Goal: Task Accomplishment & Management: Manage account settings

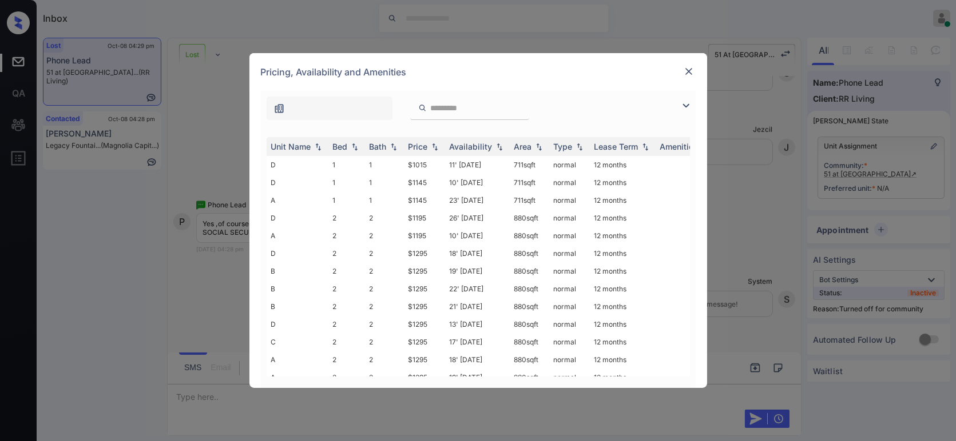
click at [688, 79] on div "Pricing, Availability and Amenities" at bounding box center [478, 72] width 458 height 38
drag, startPoint x: 687, startPoint y: 78, endPoint x: 689, endPoint y: 70, distance: 8.2
click at [689, 70] on div at bounding box center [689, 72] width 14 height 15
click at [689, 70] on img at bounding box center [688, 71] width 11 height 11
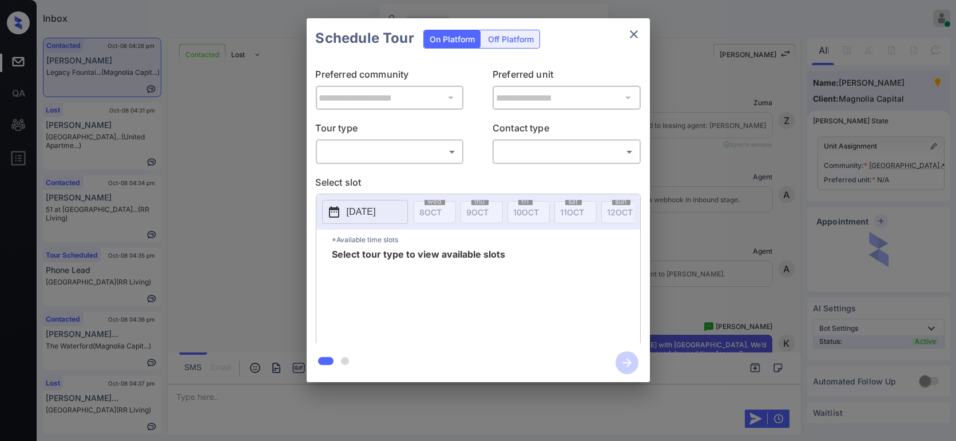
scroll to position [1259, 0]
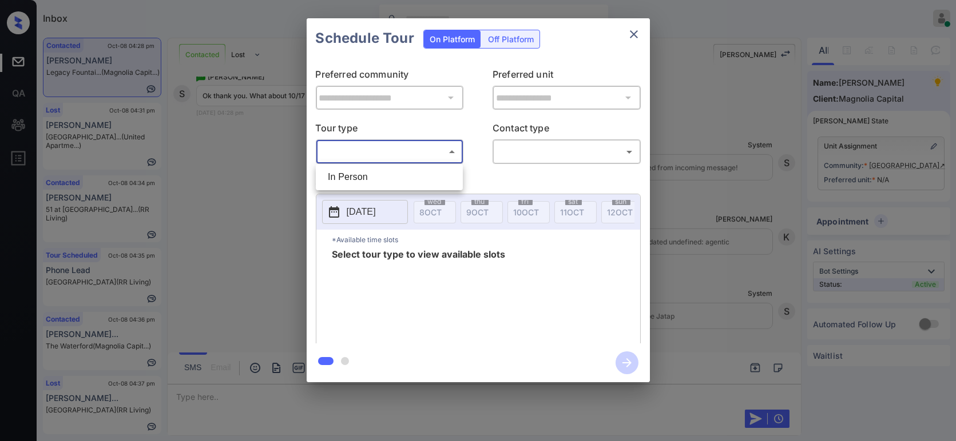
click at [375, 158] on body "Inbox Hope Jatap Online Set yourself offline Set yourself on break Profile Swit…" at bounding box center [478, 220] width 956 height 441
click at [372, 177] on li "In Person" at bounding box center [389, 177] width 141 height 21
type input "********"
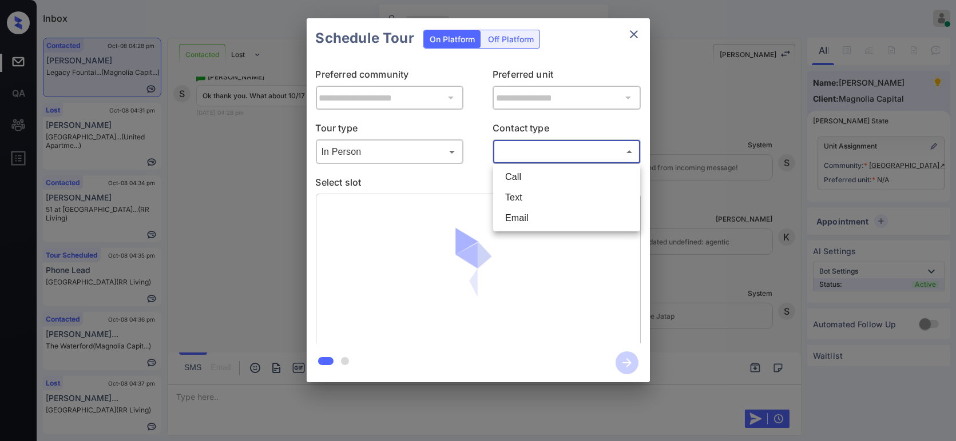
click at [544, 148] on body "Inbox Hope Jatap Online Set yourself offline Set yourself on break Profile Swit…" at bounding box center [478, 220] width 956 height 441
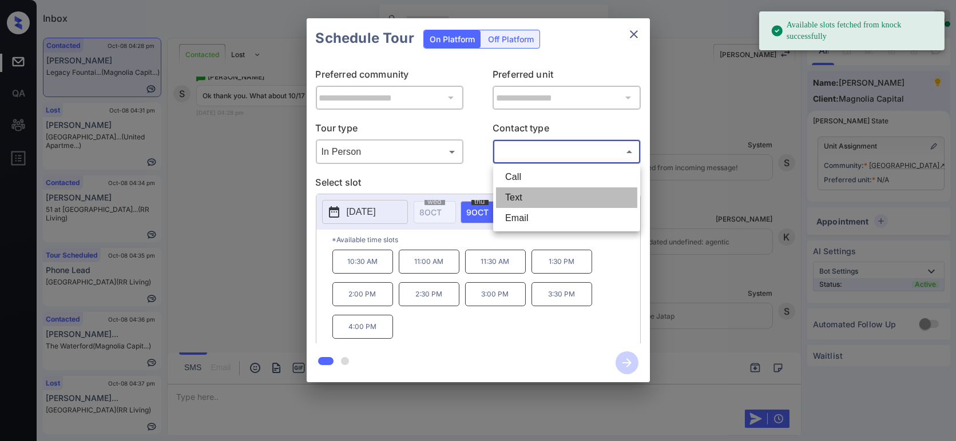
click at [532, 205] on li "Text" at bounding box center [566, 198] width 141 height 21
type input "****"
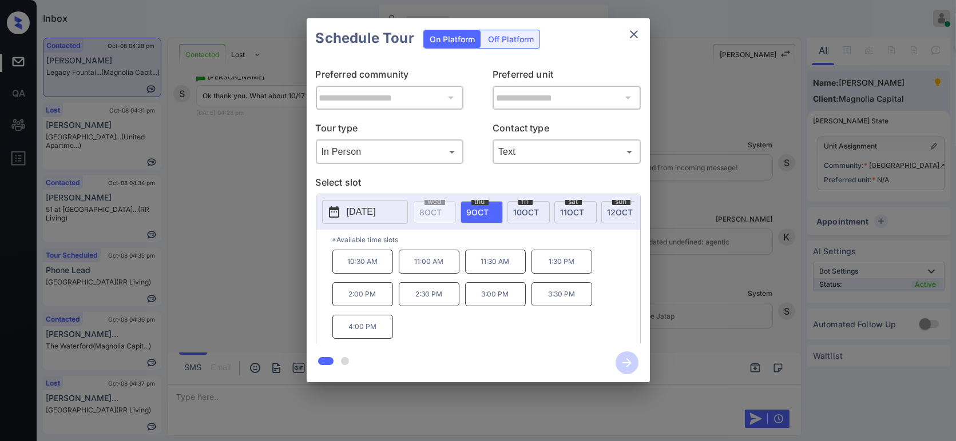
click at [376, 209] on p "2025-10-09" at bounding box center [361, 212] width 29 height 14
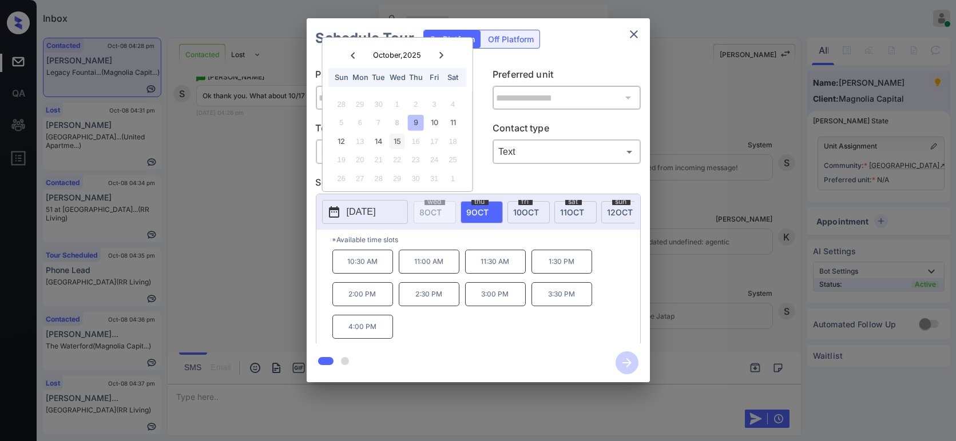
click at [396, 143] on div "15" at bounding box center [396, 141] width 15 height 15
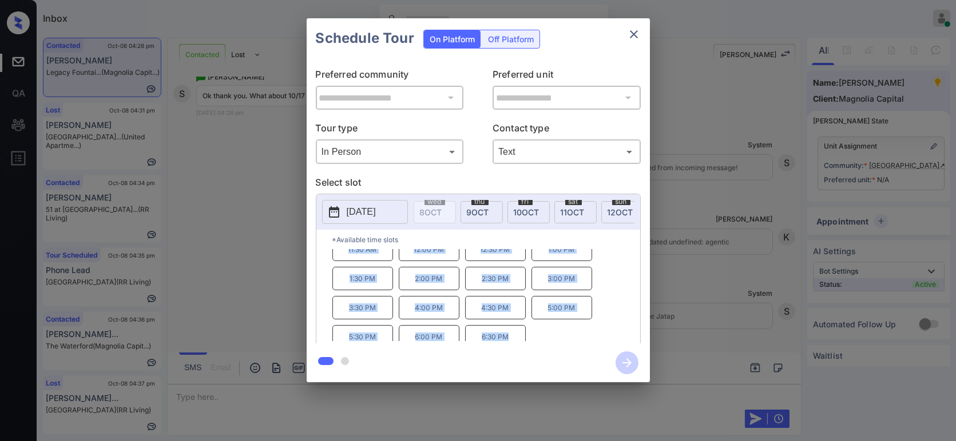
scroll to position [47, 0]
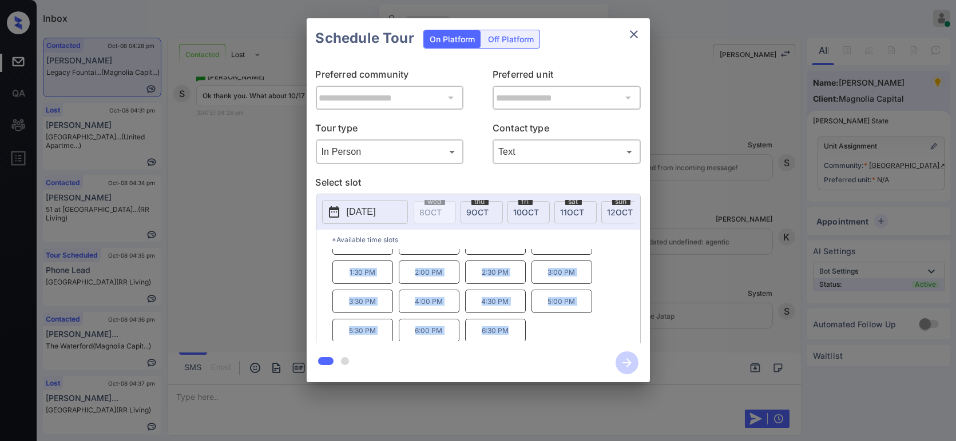
drag, startPoint x: 343, startPoint y: 269, endPoint x: 517, endPoint y: 339, distance: 188.1
click at [517, 339] on div "9:30 AM 10:00 AM 10:30 AM 11:00 AM 11:30 AM 12:00 PM 12:30 PM 1:00 PM 1:30 PM 2…" at bounding box center [486, 296] width 308 height 92
copy div "9:30 AM 10:00 AM 10:30 AM 11:00 AM 11:30 AM 12:00 PM 12:30 PM 1:00 PM 1:30 PM 2…"
click at [240, 300] on div "**********" at bounding box center [478, 200] width 956 height 401
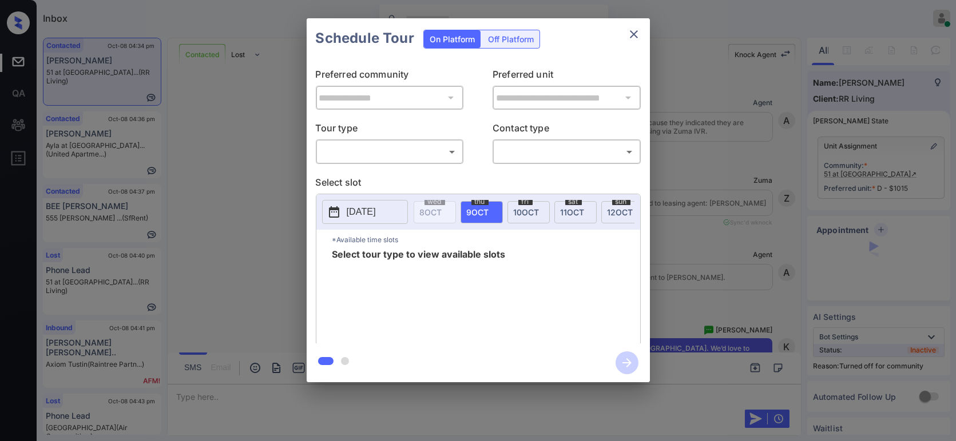
scroll to position [7187, 0]
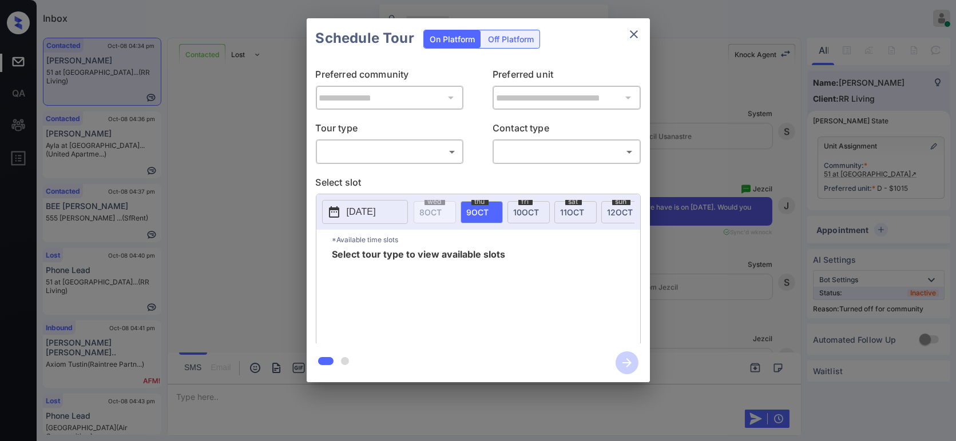
click at [436, 164] on div "​ ​" at bounding box center [390, 152] width 148 height 25
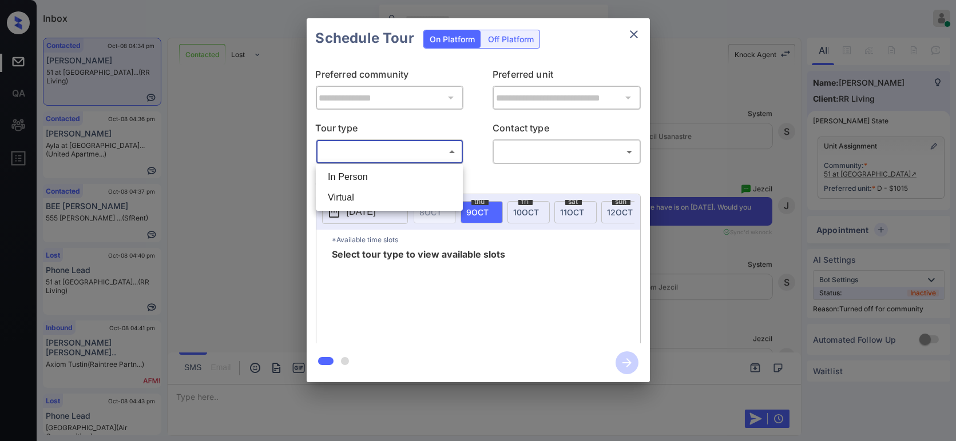
click at [427, 157] on body "Inbox Hope Jatap Online Set yourself offline Set yourself on break Profile Swit…" at bounding box center [478, 220] width 956 height 441
click at [419, 172] on li "In Person" at bounding box center [389, 177] width 141 height 21
type input "********"
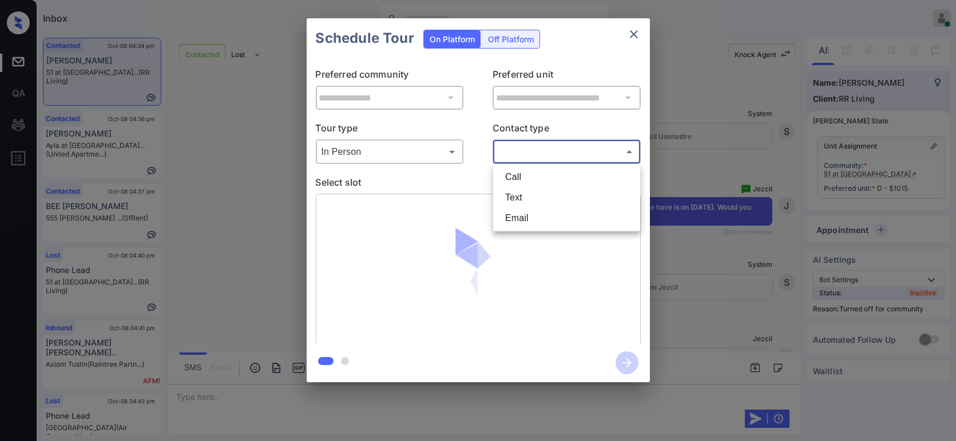
click at [523, 152] on body "Inbox Hope Jatap Online Set yourself offline Set yourself on break Profile Swit…" at bounding box center [478, 220] width 956 height 441
click at [527, 197] on li "Text" at bounding box center [566, 198] width 141 height 21
type input "****"
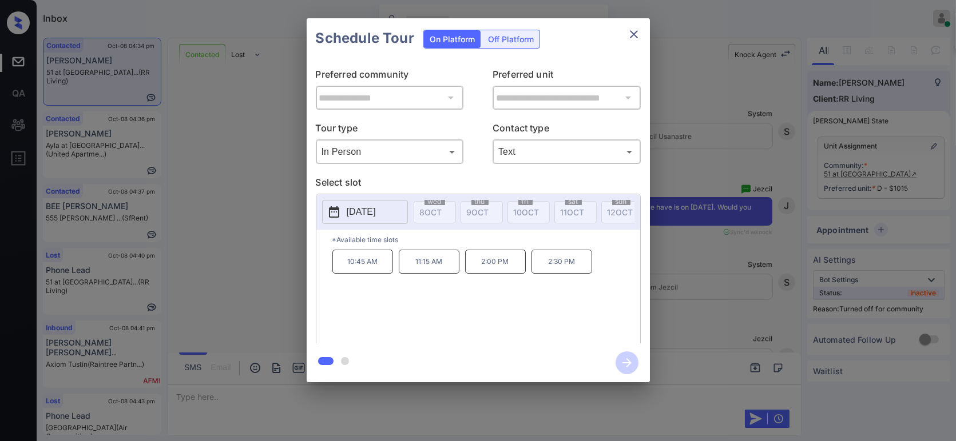
click at [376, 214] on p "2025-10-14" at bounding box center [361, 212] width 29 height 14
click at [428, 270] on p "11:15 AM" at bounding box center [429, 262] width 61 height 24
click at [627, 368] on icon "button" at bounding box center [626, 363] width 23 height 23
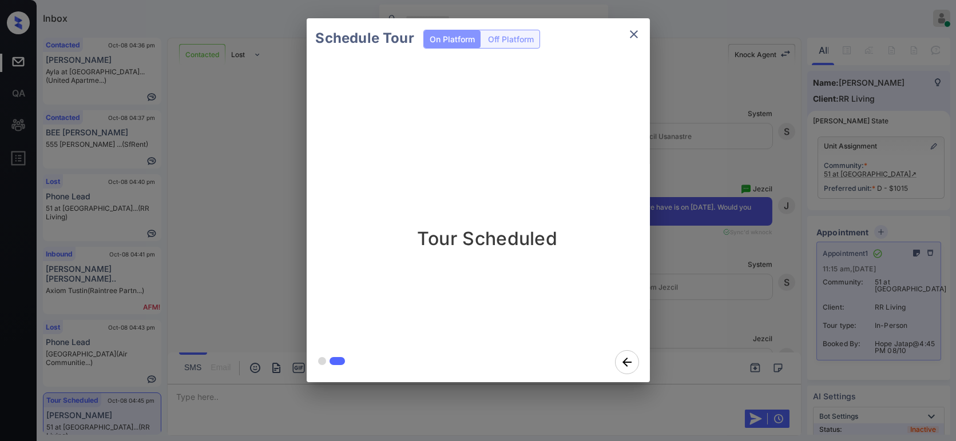
click at [649, 251] on div "Tour Scheduled" at bounding box center [487, 200] width 361 height 284
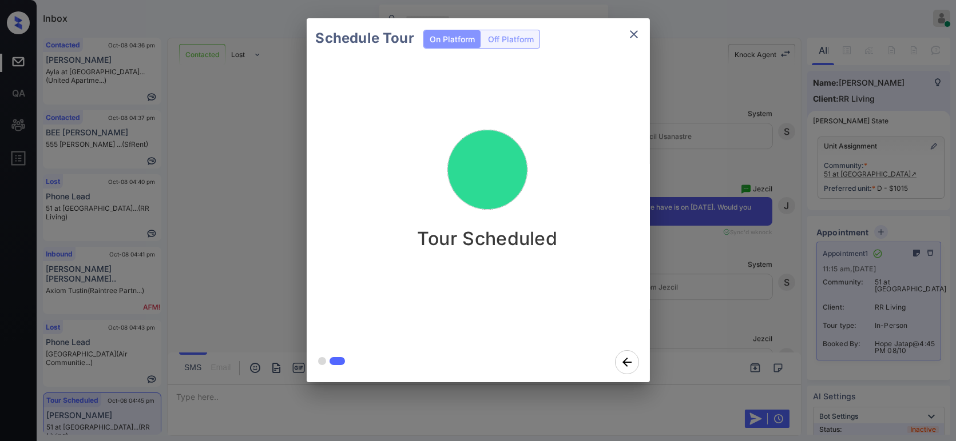
click at [782, 304] on div "Schedule Tour On Platform Off Platform Tour Scheduled" at bounding box center [478, 200] width 956 height 401
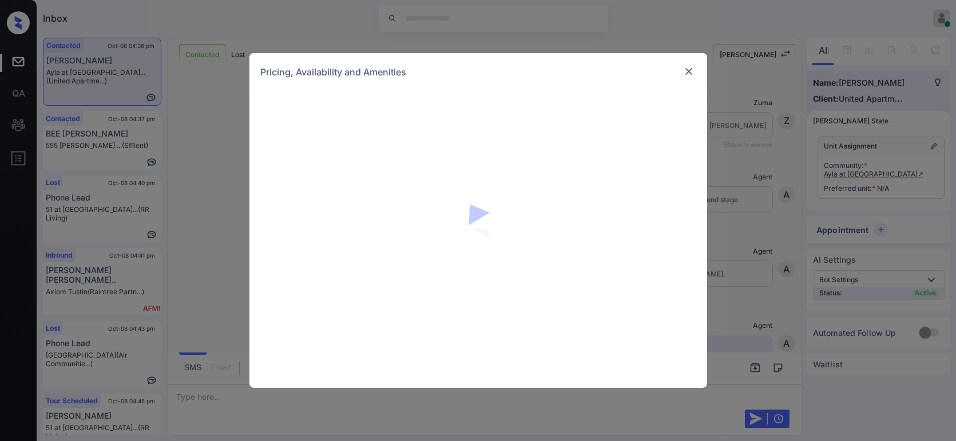
scroll to position [538, 0]
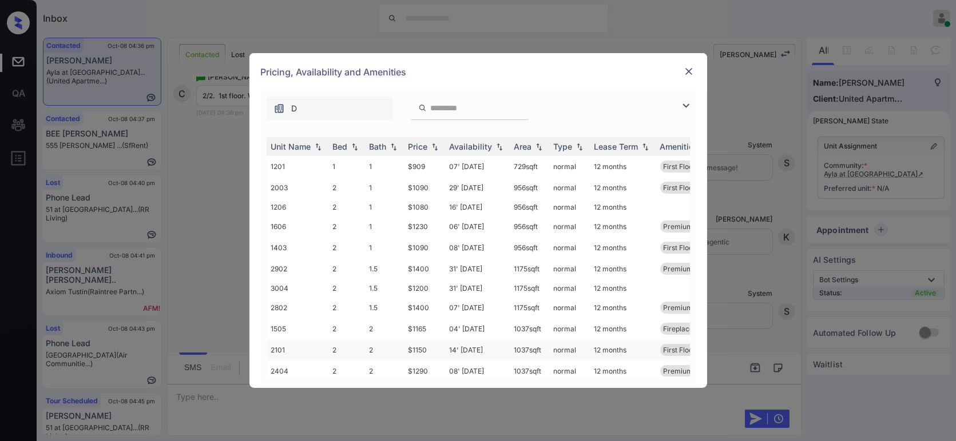
click at [424, 349] on td "$1150" at bounding box center [424, 350] width 41 height 21
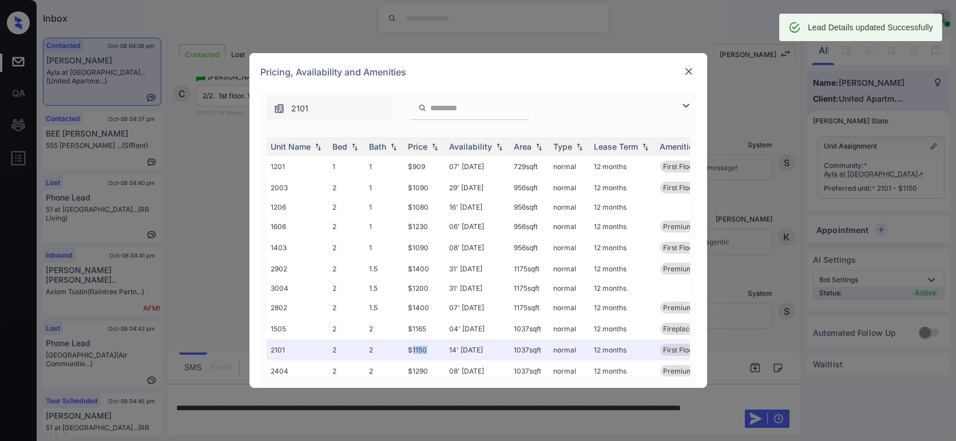
click at [691, 75] on img at bounding box center [688, 71] width 11 height 11
